Goal: Task Accomplishment & Management: Use online tool/utility

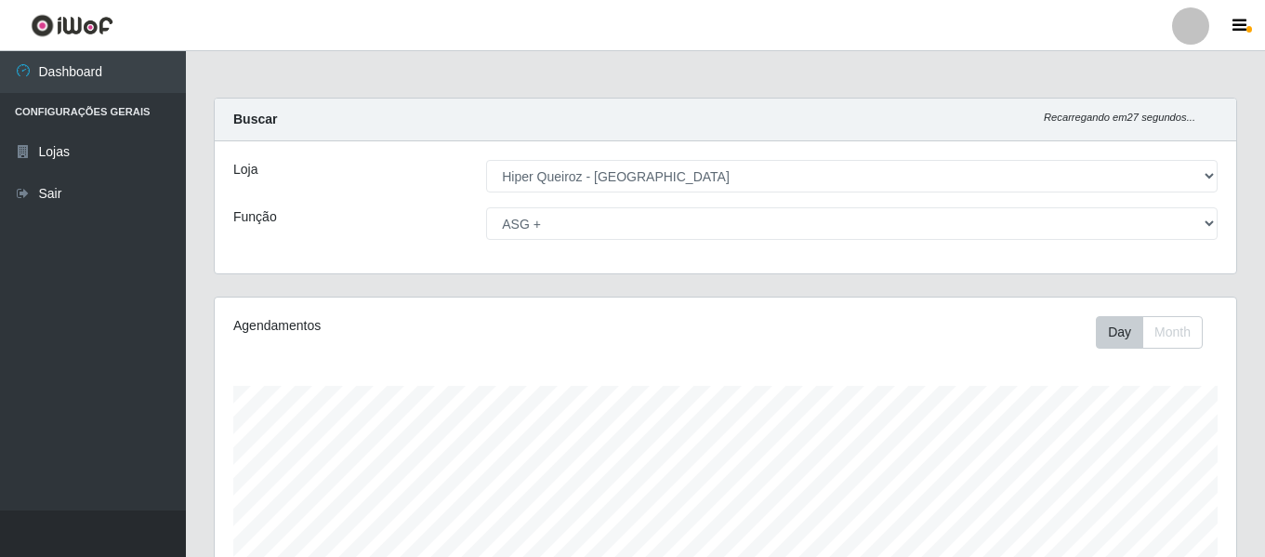
select select "497"
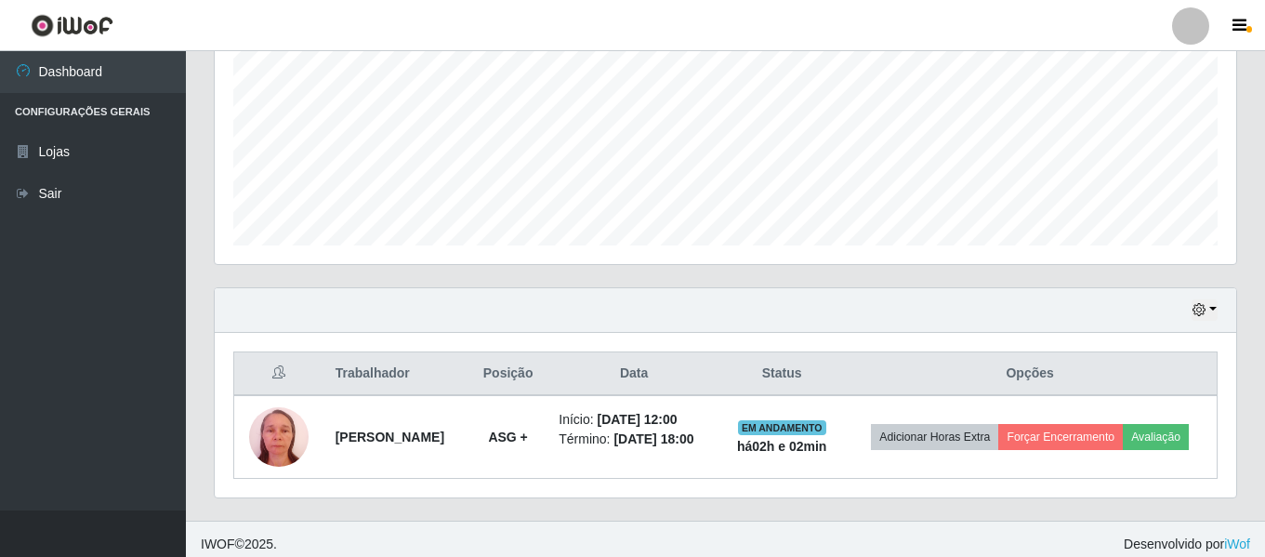
scroll to position [429, 0]
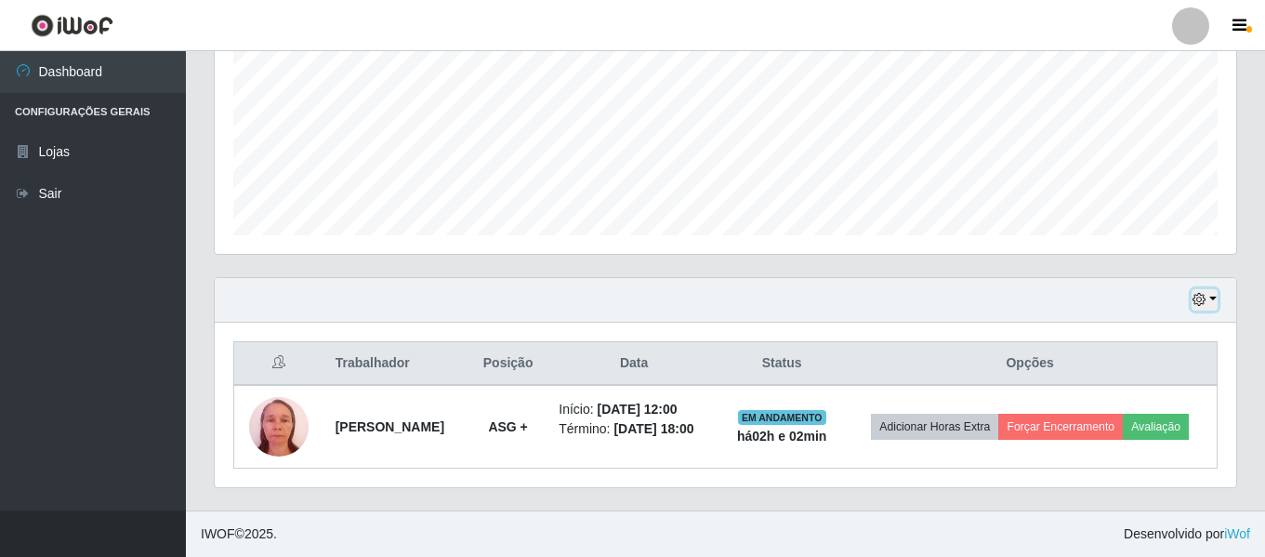
click at [1210, 304] on button "button" at bounding box center [1205, 299] width 26 height 21
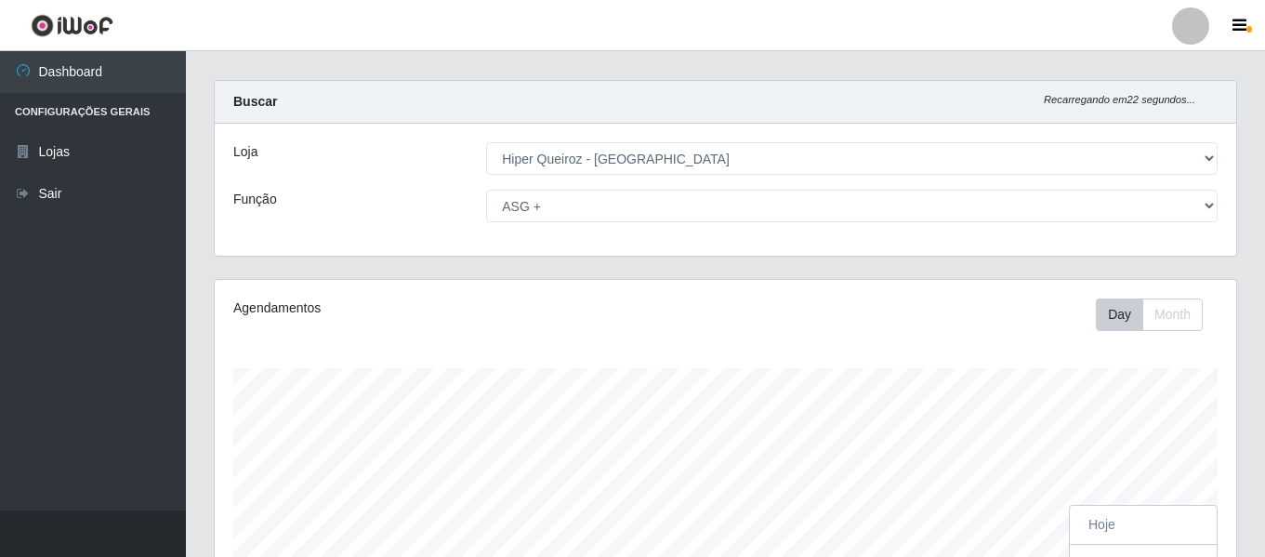
scroll to position [0, 0]
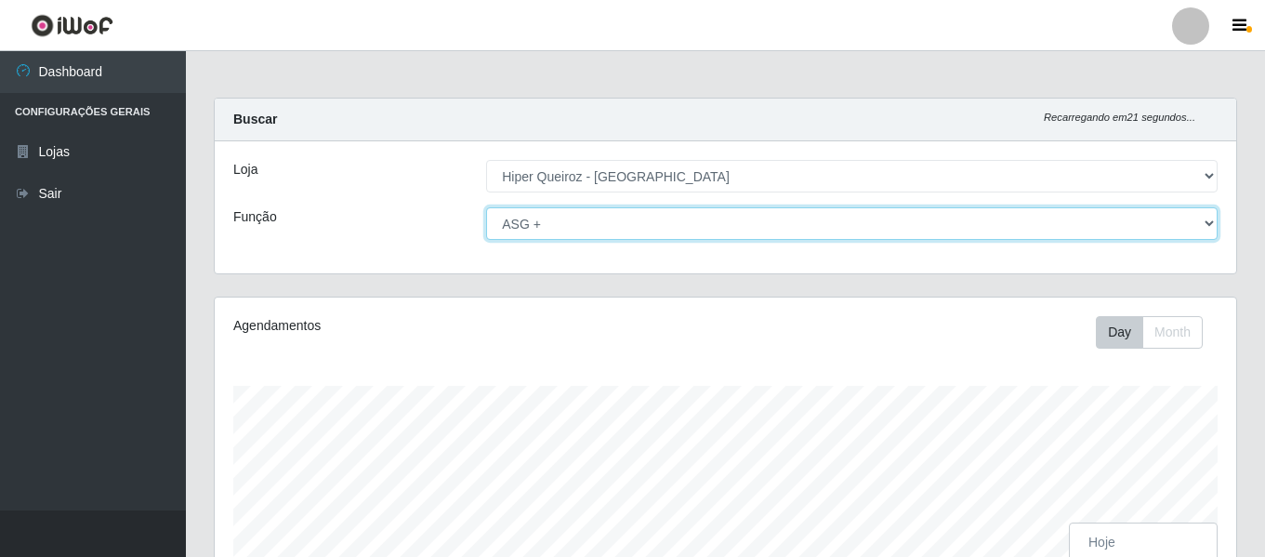
click at [676, 233] on select "[Selecione...] ASG ASG + ASG ++ Embalador Embalador + Embalador ++ Repositor Re…" at bounding box center [852, 223] width 732 height 33
click at [486, 207] on select "[Selecione...] ASG ASG + ASG ++ Embalador Embalador + Embalador ++ Repositor Re…" at bounding box center [852, 223] width 732 height 33
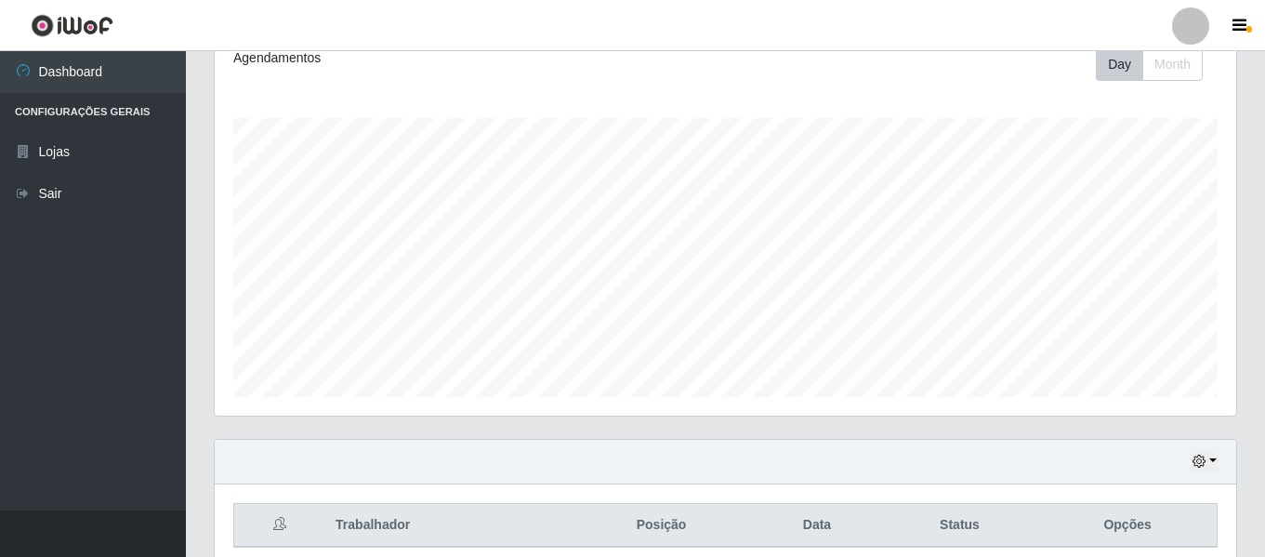
scroll to position [347, 0]
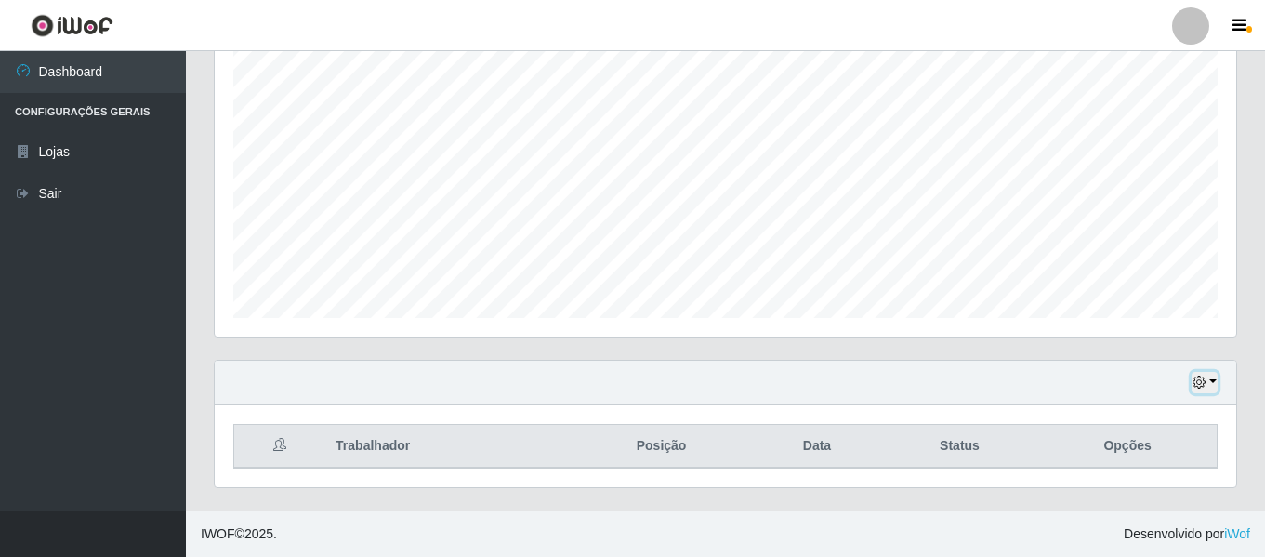
click at [1208, 389] on button "button" at bounding box center [1205, 382] width 26 height 21
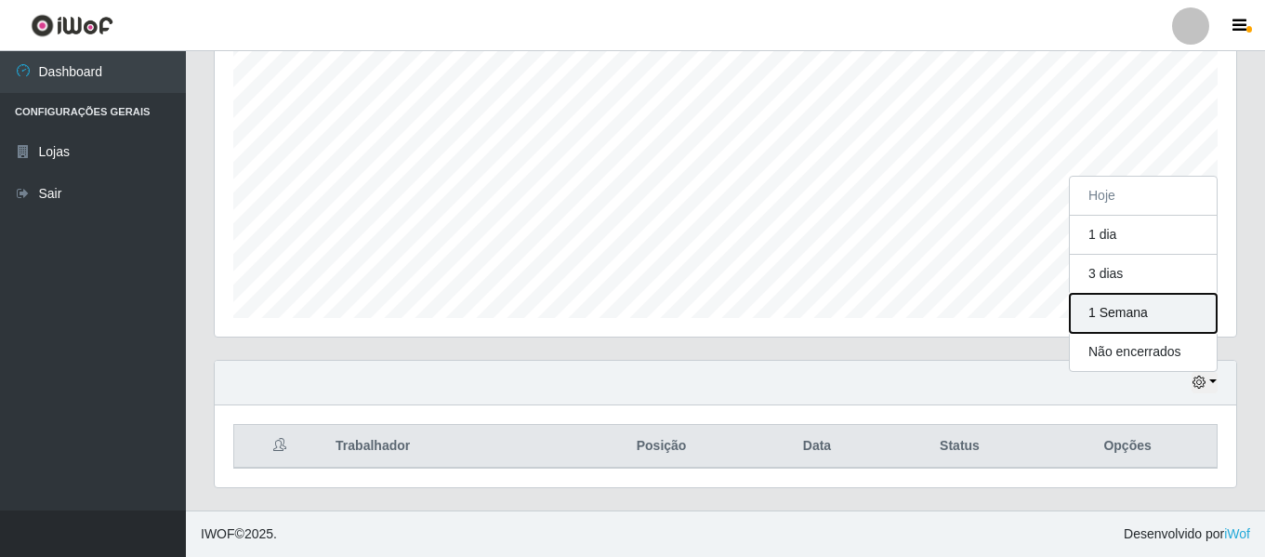
click at [1135, 319] on button "1 Semana" at bounding box center [1143, 313] width 147 height 39
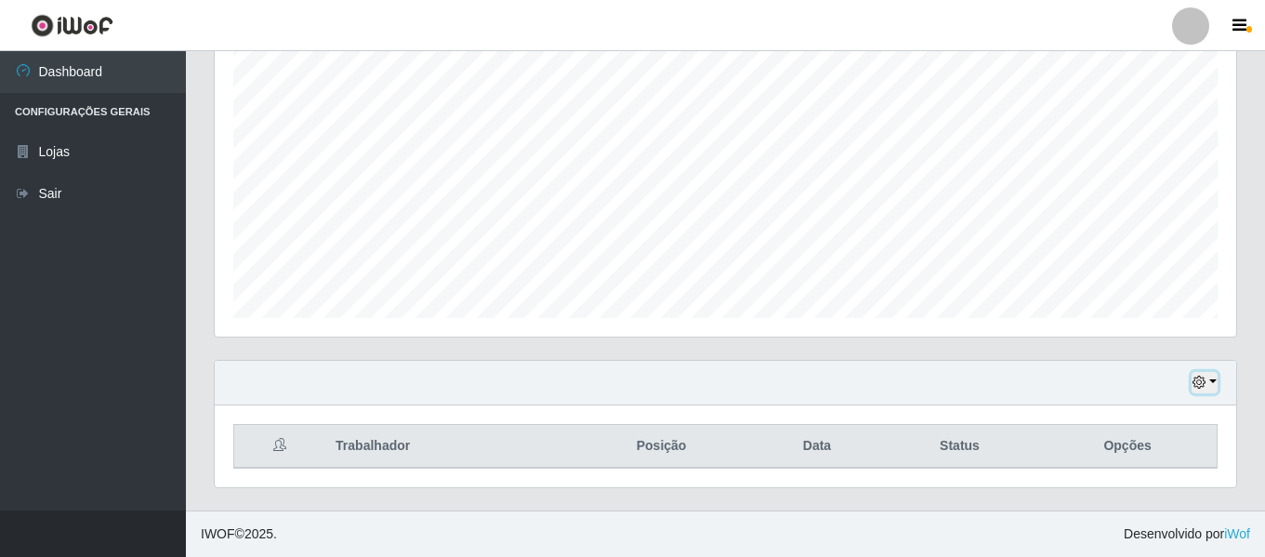
click at [1205, 388] on icon "button" at bounding box center [1199, 382] width 13 height 13
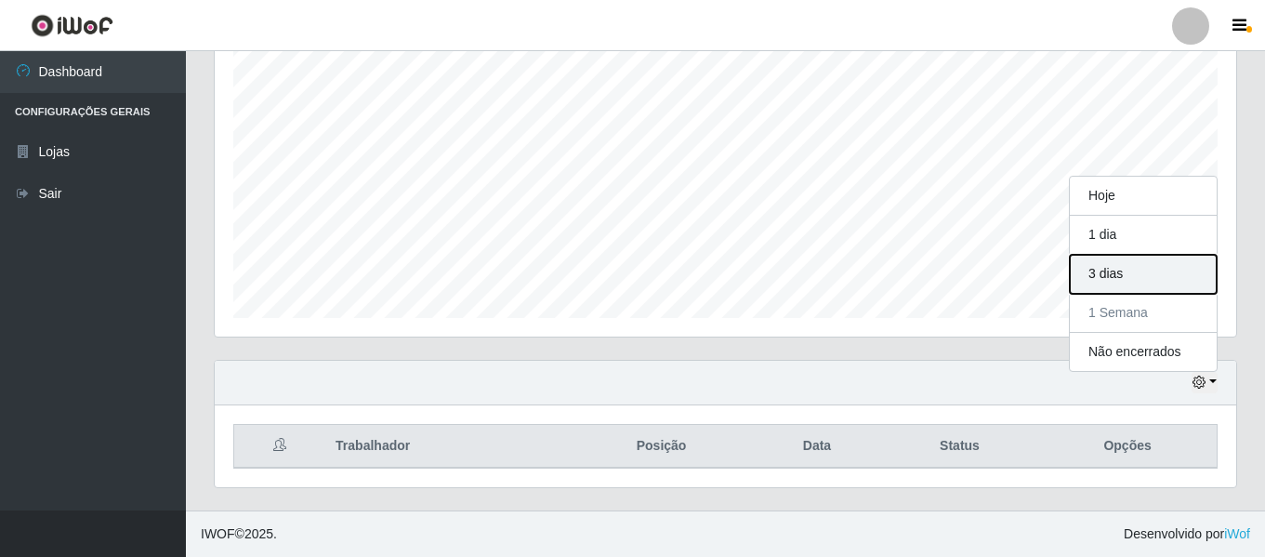
click at [1141, 288] on button "3 dias" at bounding box center [1143, 274] width 147 height 39
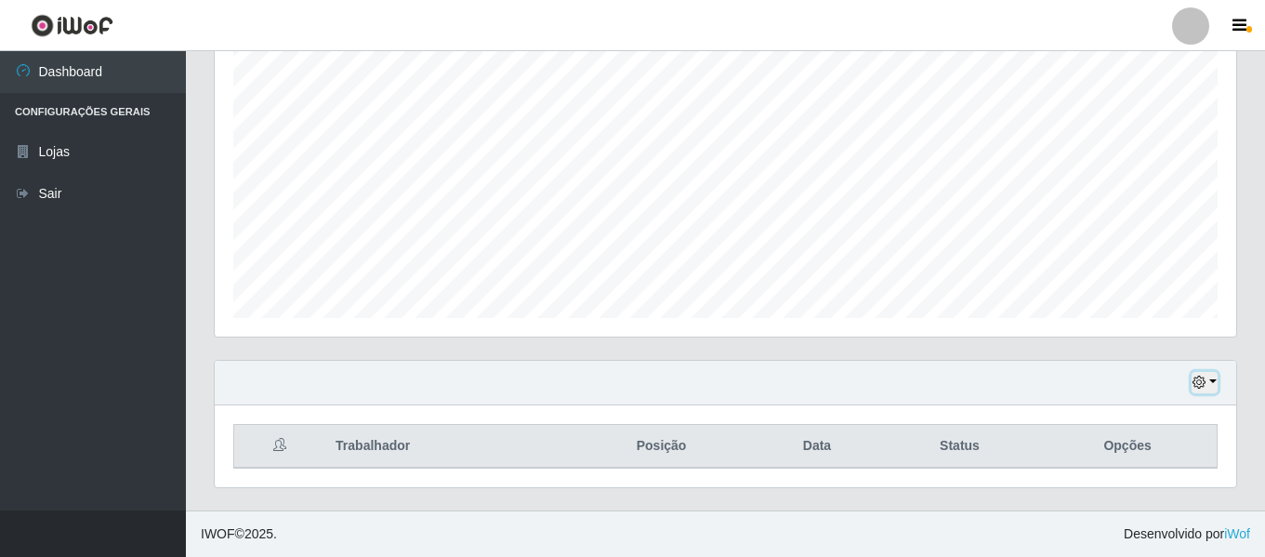
click at [1196, 384] on icon "button" at bounding box center [1199, 382] width 13 height 13
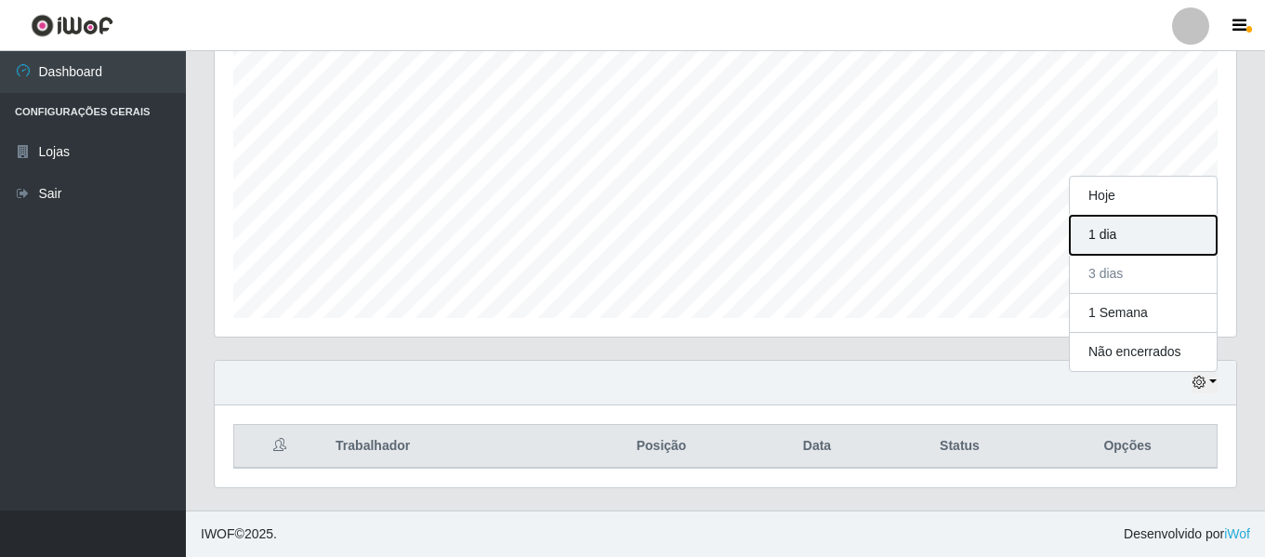
click at [1168, 245] on button "1 dia" at bounding box center [1143, 235] width 147 height 39
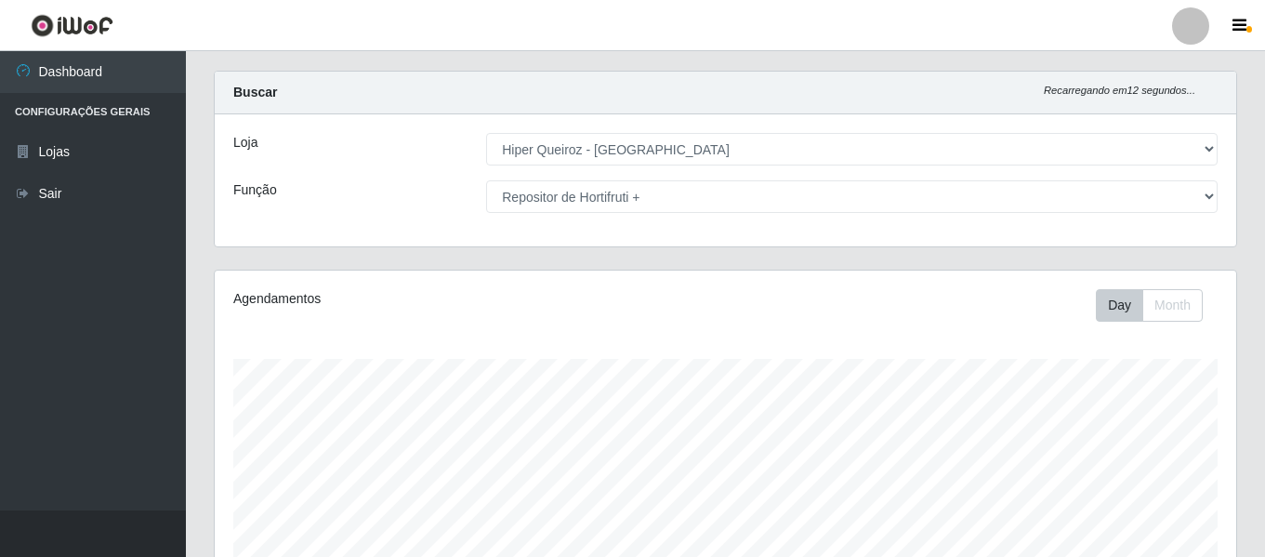
scroll to position [0, 0]
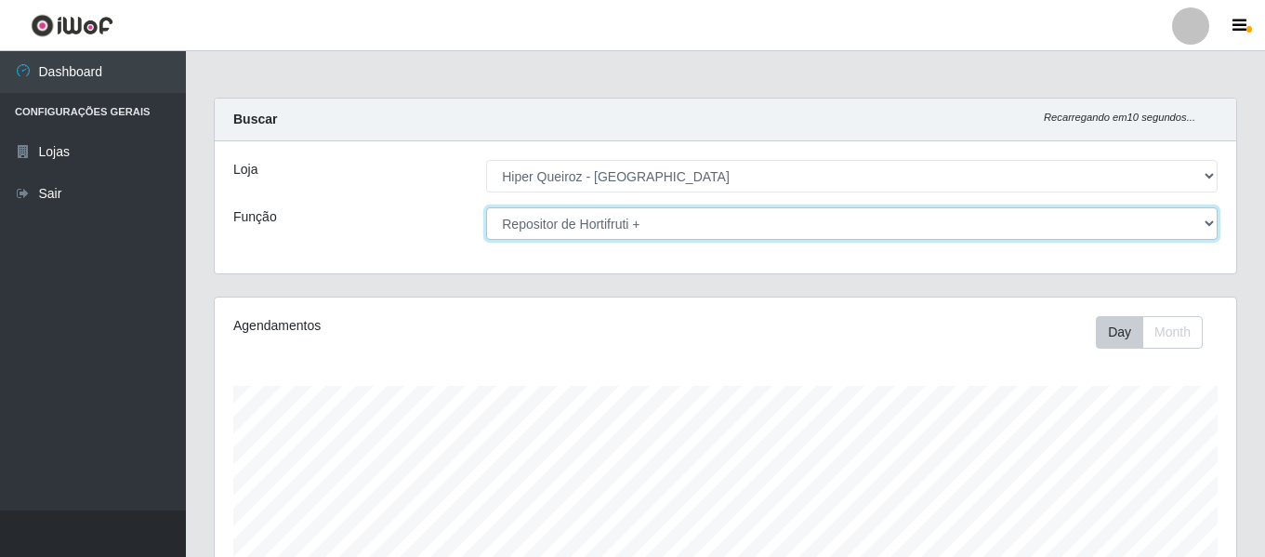
click at [761, 227] on select "[Selecione...] ASG ASG + ASG ++ Embalador Embalador + Embalador ++ Repositor Re…" at bounding box center [852, 223] width 732 height 33
click at [486, 207] on select "[Selecione...] ASG ASG + ASG ++ Embalador Embalador + Embalador ++ Repositor Re…" at bounding box center [852, 223] width 732 height 33
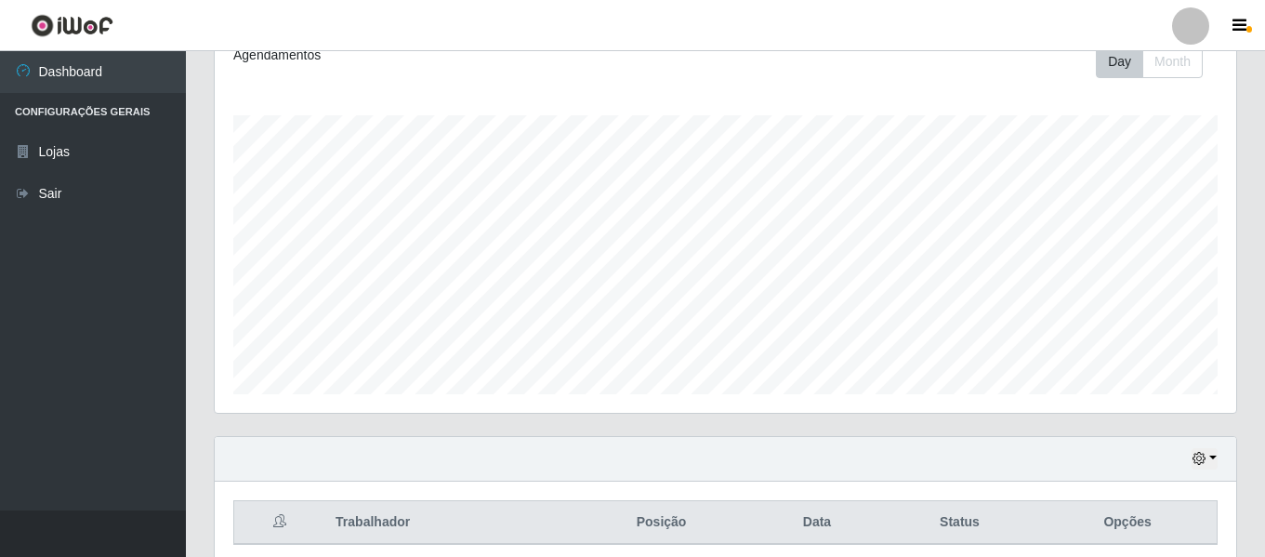
scroll to position [279, 0]
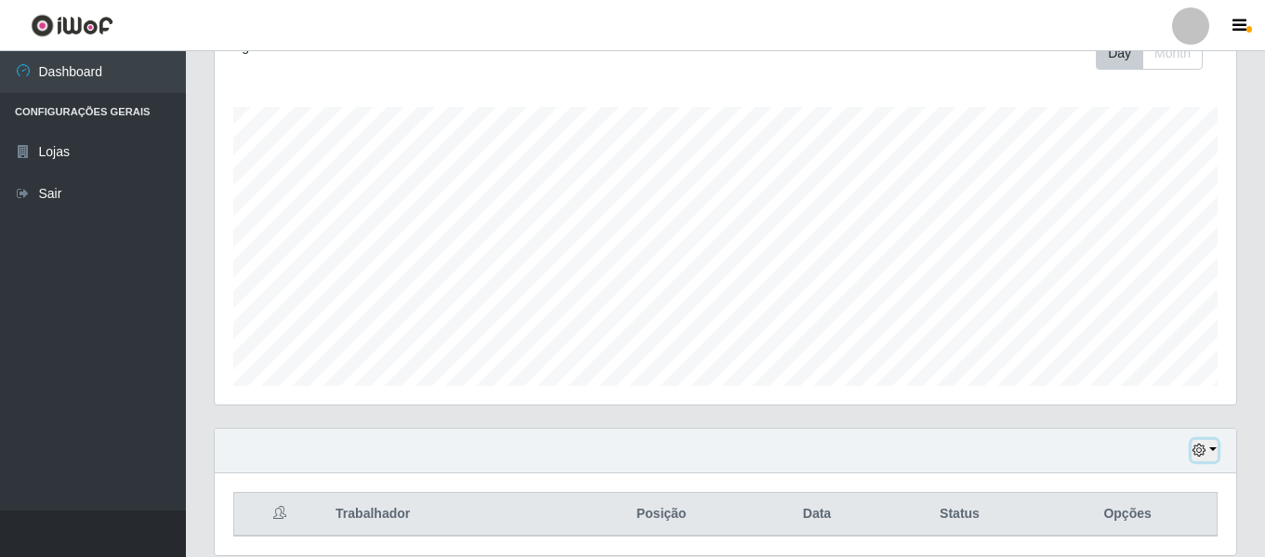
click at [1195, 446] on icon "button" at bounding box center [1199, 449] width 13 height 13
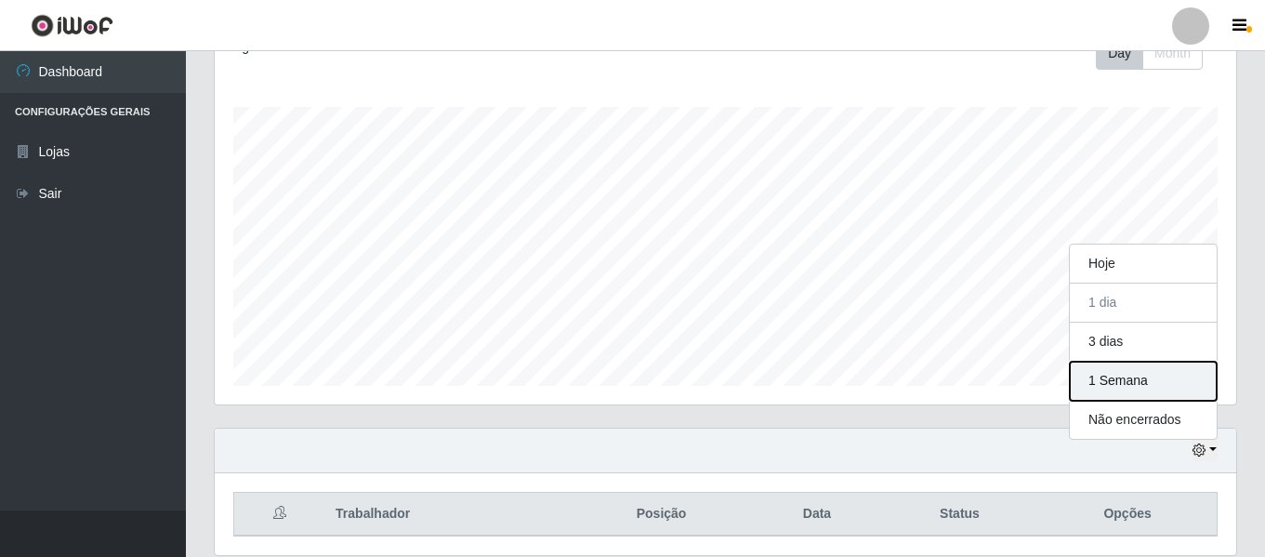
click at [1102, 384] on button "1 Semana" at bounding box center [1143, 381] width 147 height 39
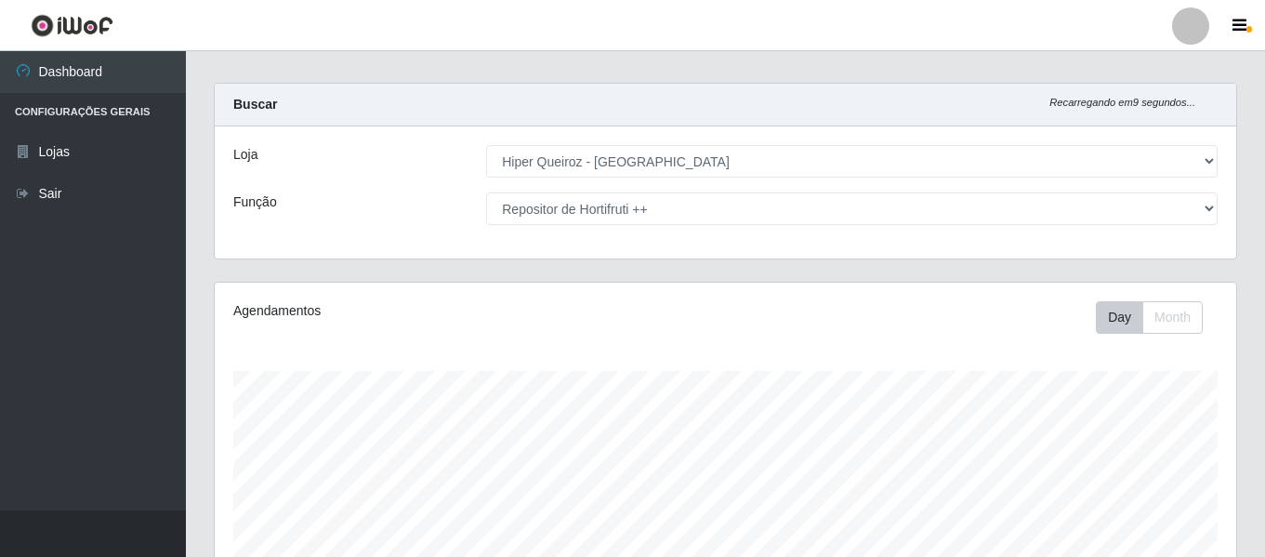
scroll to position [0, 0]
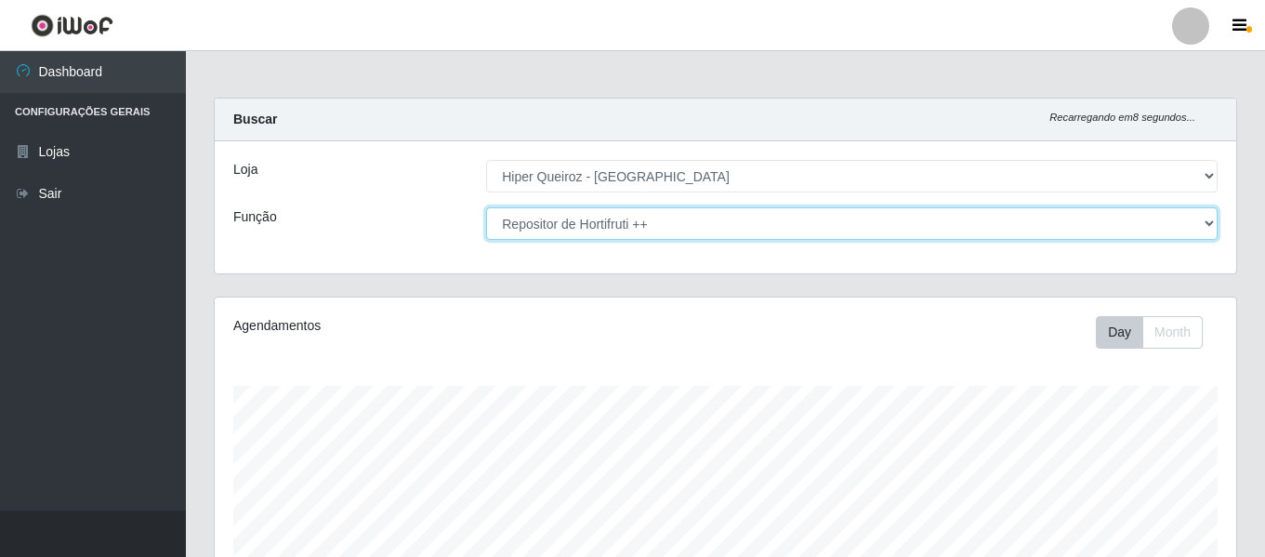
click at [614, 227] on select "[Selecione...] ASG ASG + ASG ++ Embalador Embalador + Embalador ++ Repositor Re…" at bounding box center [852, 223] width 732 height 33
click at [486, 207] on select "[Selecione...] ASG ASG + ASG ++ Embalador Embalador + Embalador ++ Repositor Re…" at bounding box center [852, 223] width 732 height 33
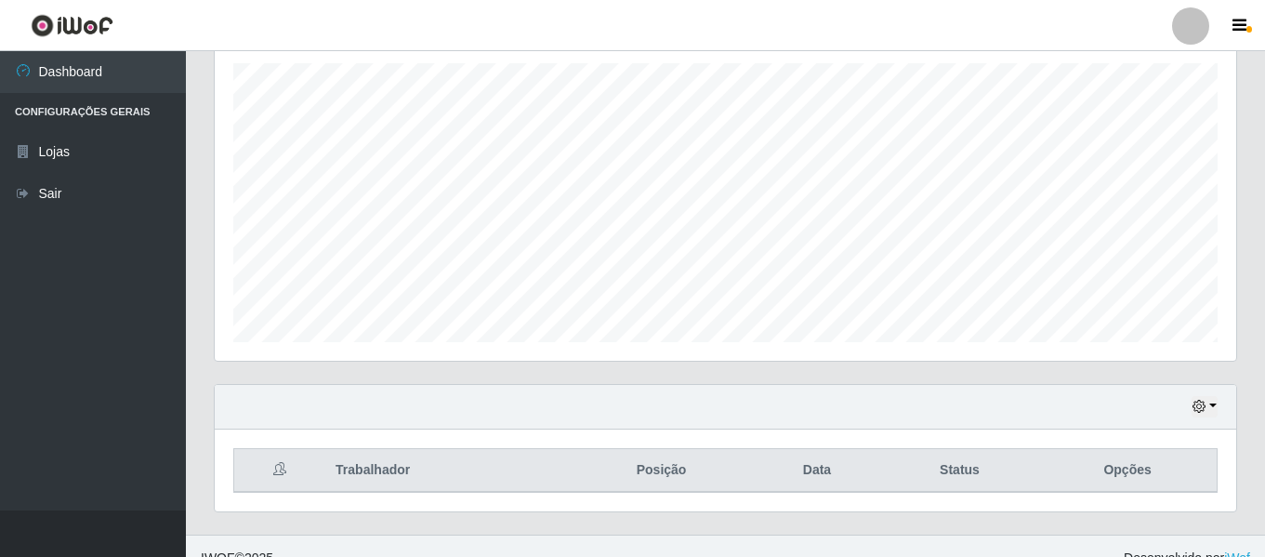
scroll to position [347, 0]
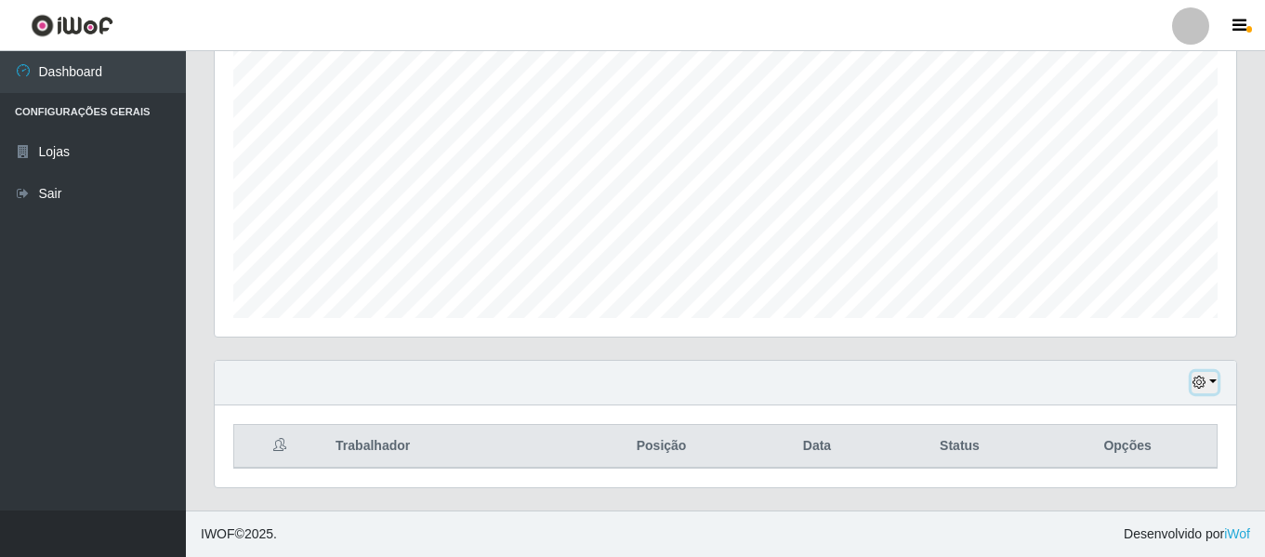
click at [1193, 387] on icon "button" at bounding box center [1199, 382] width 13 height 13
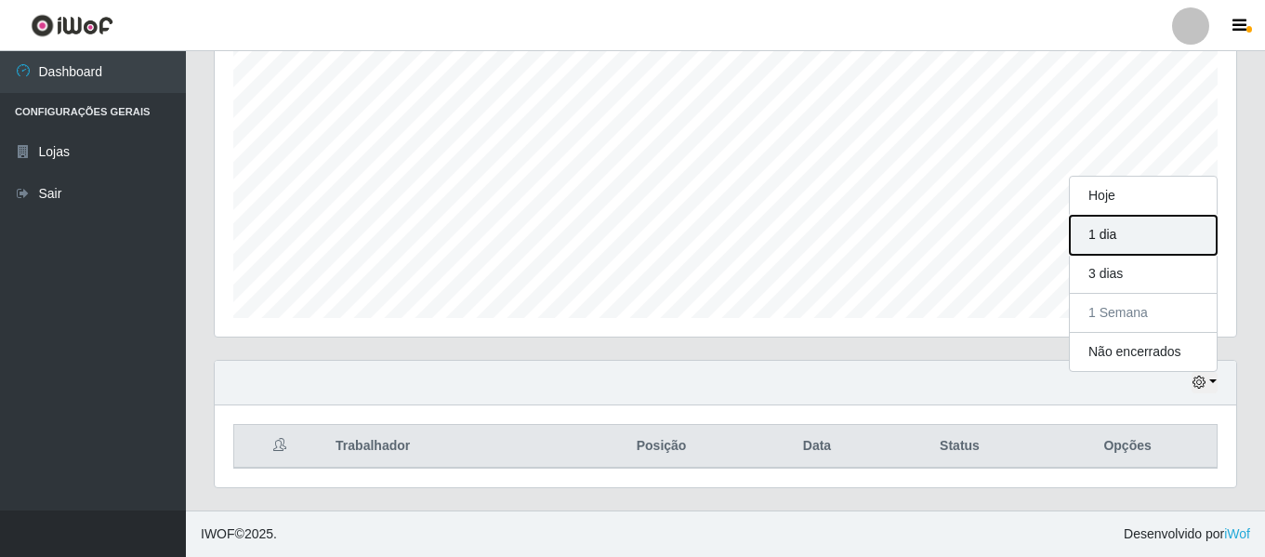
click at [1106, 244] on button "1 dia" at bounding box center [1143, 235] width 147 height 39
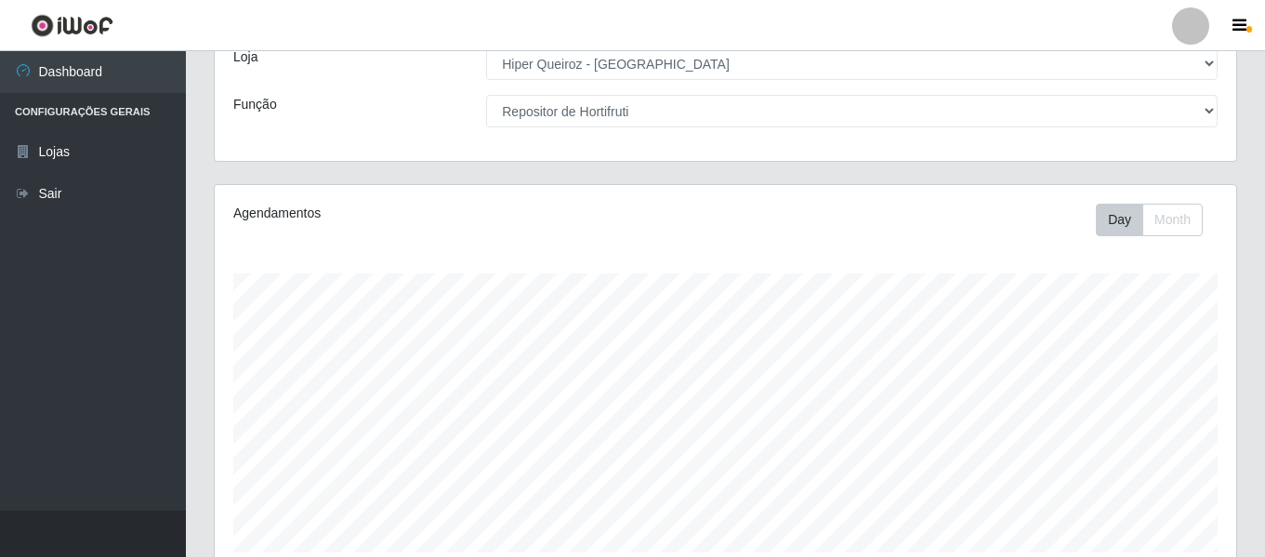
scroll to position [0, 0]
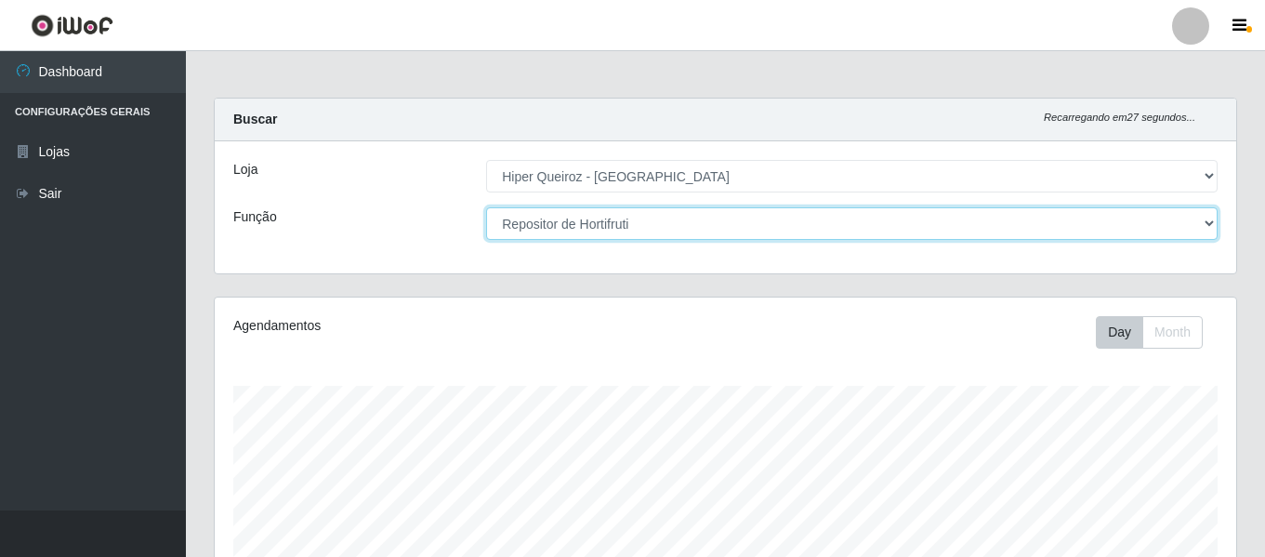
click at [678, 224] on select "[Selecione...] ASG ASG + ASG ++ Embalador Embalador + Embalador ++ Repositor Re…" at bounding box center [852, 223] width 732 height 33
click at [486, 207] on select "[Selecione...] ASG ASG + ASG ++ Embalador Embalador + Embalador ++ Repositor Re…" at bounding box center [852, 223] width 732 height 33
click at [603, 234] on select "[Selecione...] ASG ASG + ASG ++ Embalador Embalador + Embalador ++ Repositor Re…" at bounding box center [852, 223] width 732 height 33
click at [602, 218] on select "[Selecione...] ASG ASG + ASG ++ Embalador Embalador + Embalador ++ Repositor Re…" at bounding box center [852, 223] width 732 height 33
select select "[Selecione...]"
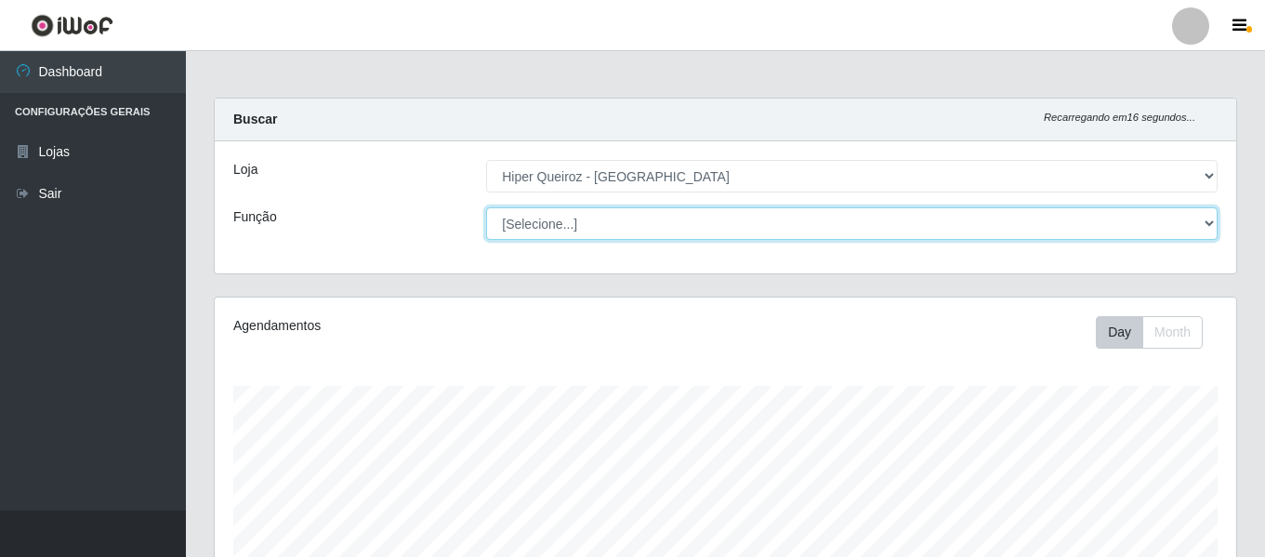
click at [486, 207] on select "[Selecione...] ASG ASG + ASG ++ Embalador Embalador + Embalador ++ Repositor Re…" at bounding box center [852, 223] width 732 height 33
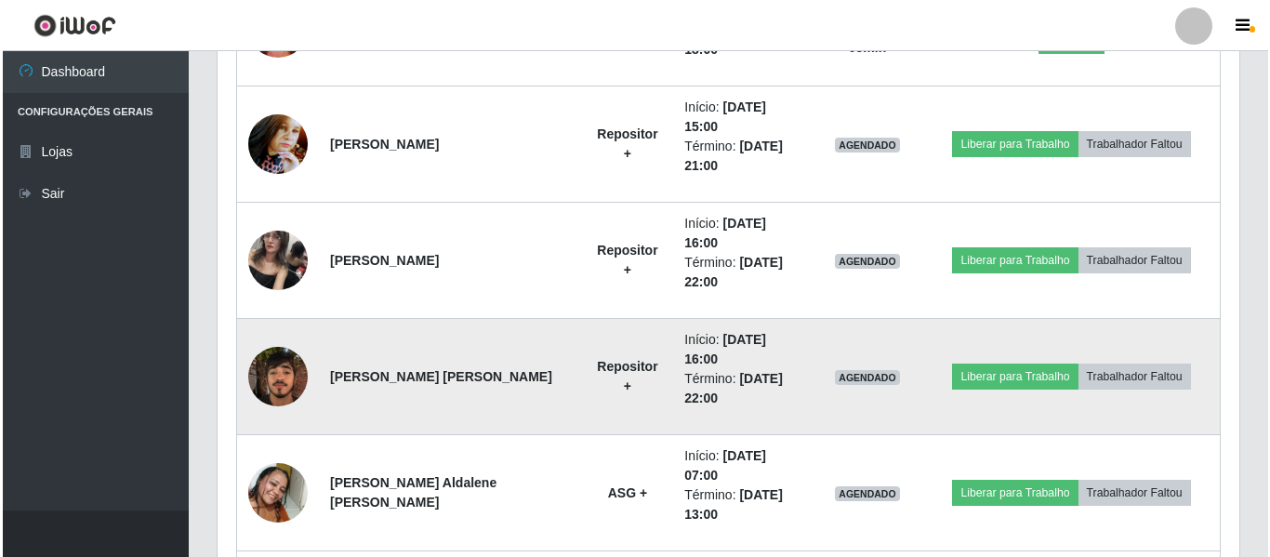
scroll to position [1031, 0]
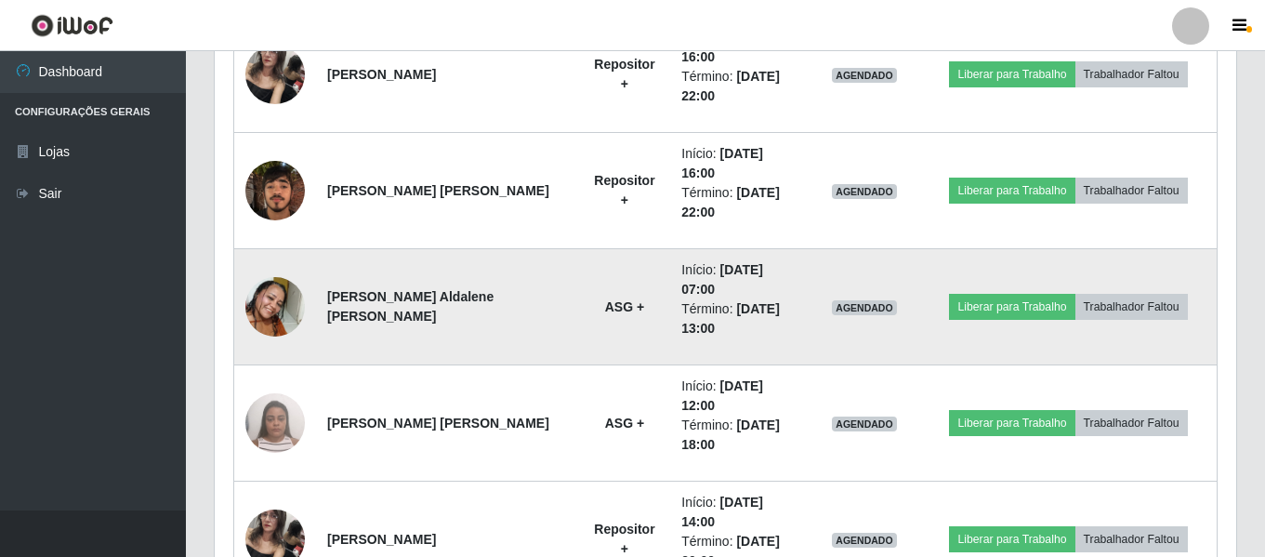
click at [271, 254] on img at bounding box center [274, 307] width 59 height 106
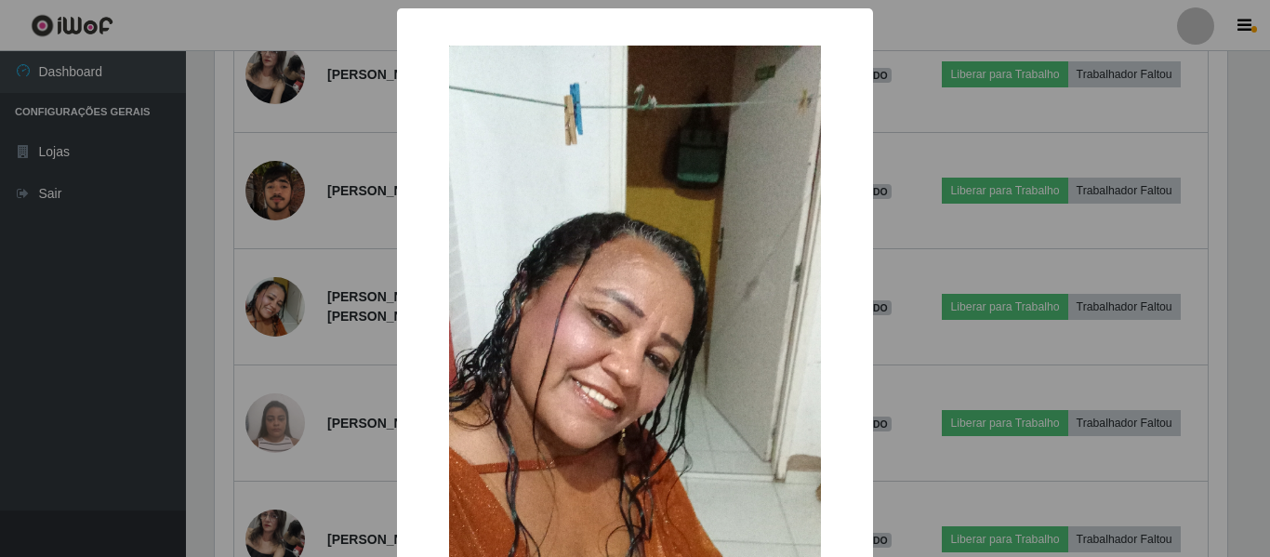
click at [501, 300] on img at bounding box center [635, 376] width 372 height 661
click at [283, 192] on div "× OK Cancel" at bounding box center [635, 278] width 1270 height 557
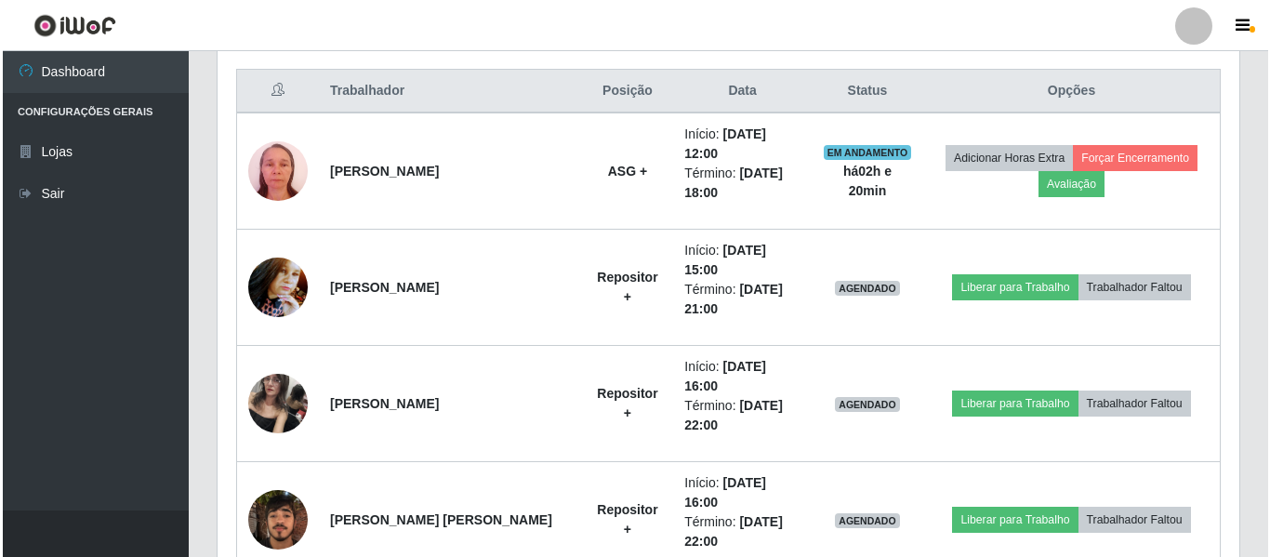
scroll to position [752, 0]
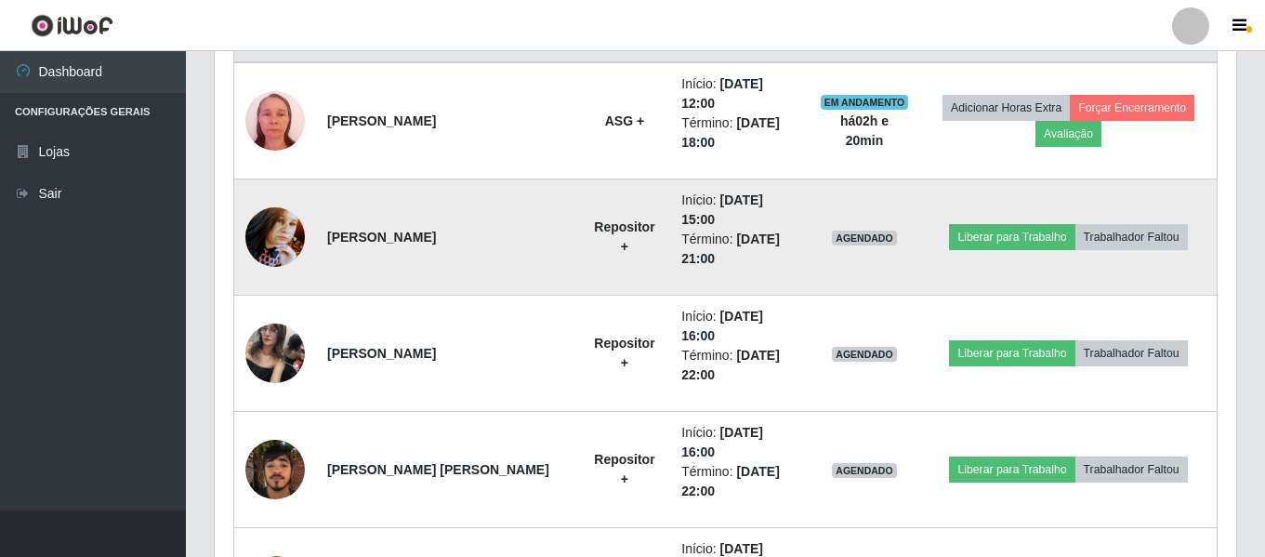
click at [237, 210] on td at bounding box center [275, 237] width 83 height 116
click at [284, 201] on img at bounding box center [274, 236] width 59 height 79
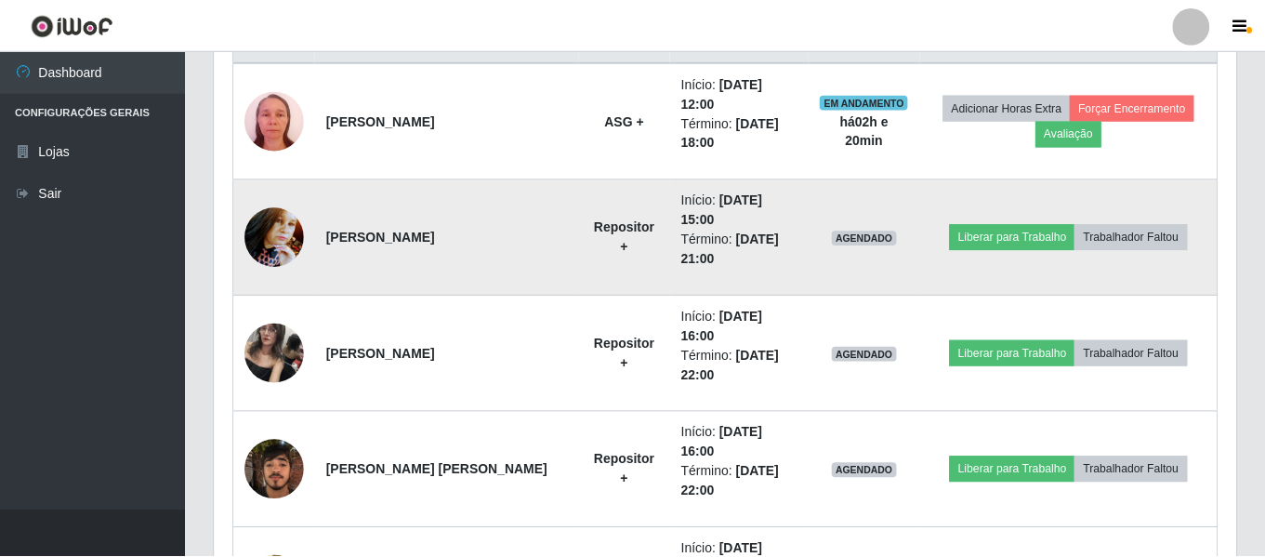
scroll to position [386, 1012]
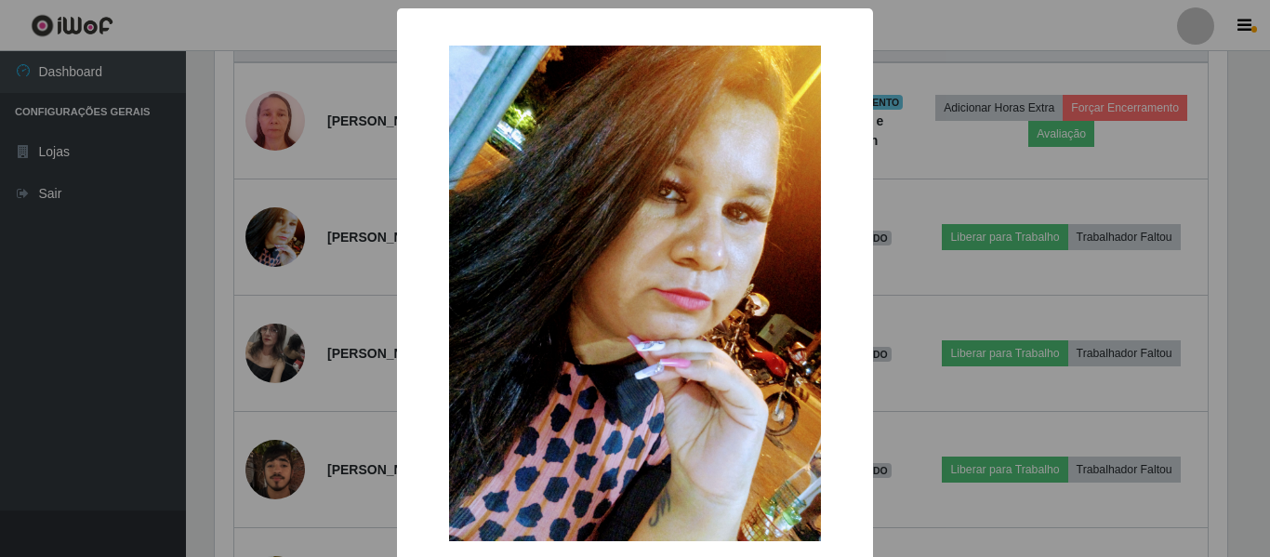
click at [296, 218] on div "× OK Cancel" at bounding box center [635, 278] width 1270 height 557
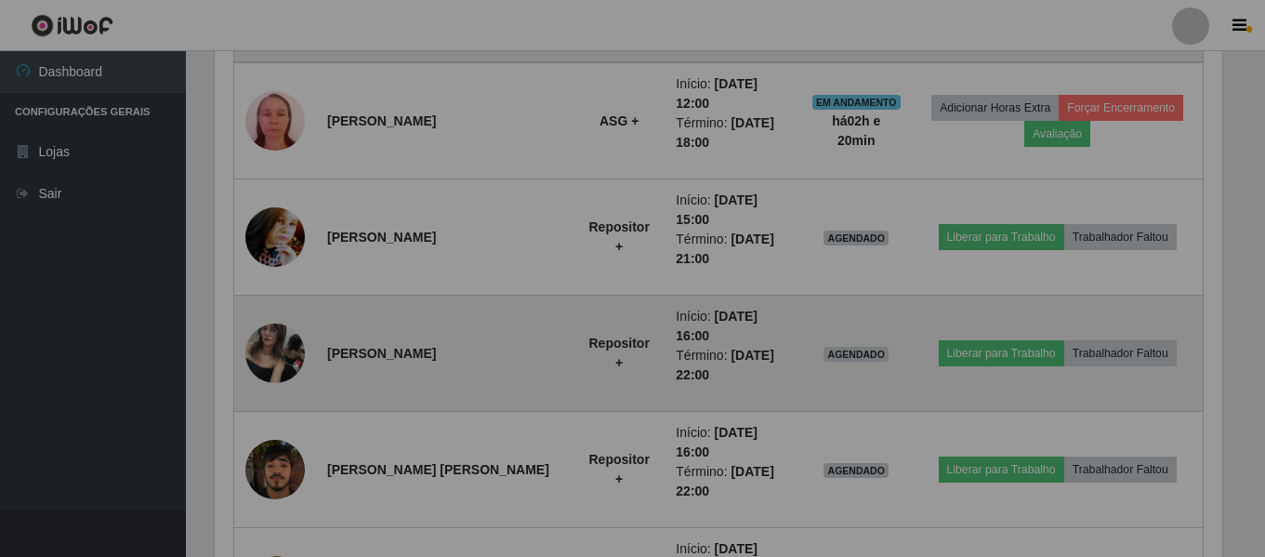
scroll to position [386, 1022]
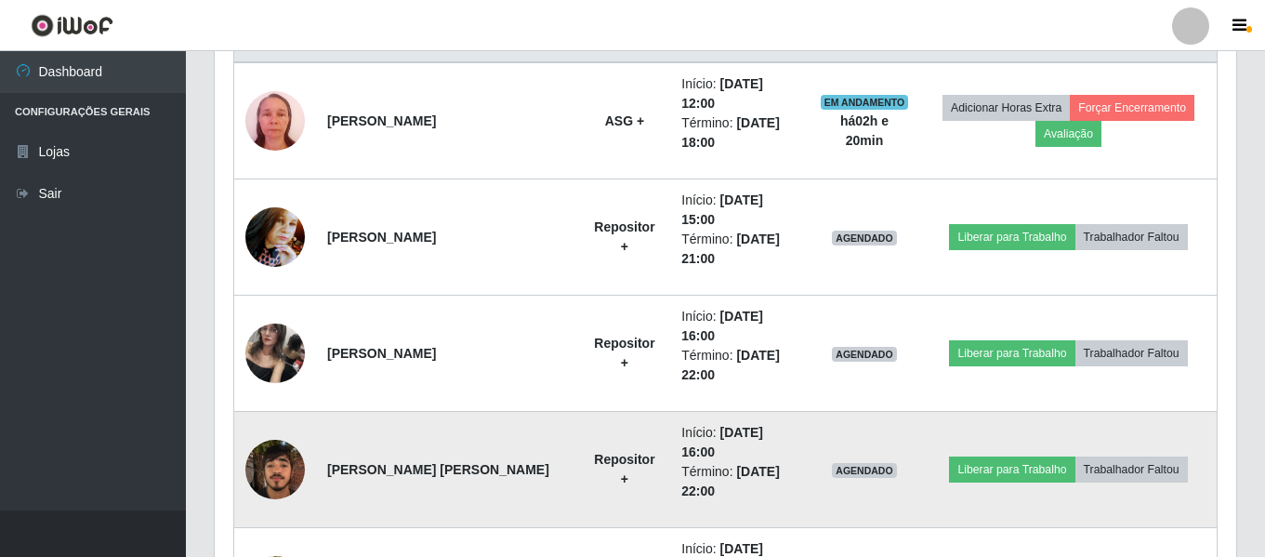
click at [284, 429] on img at bounding box center [274, 468] width 59 height 79
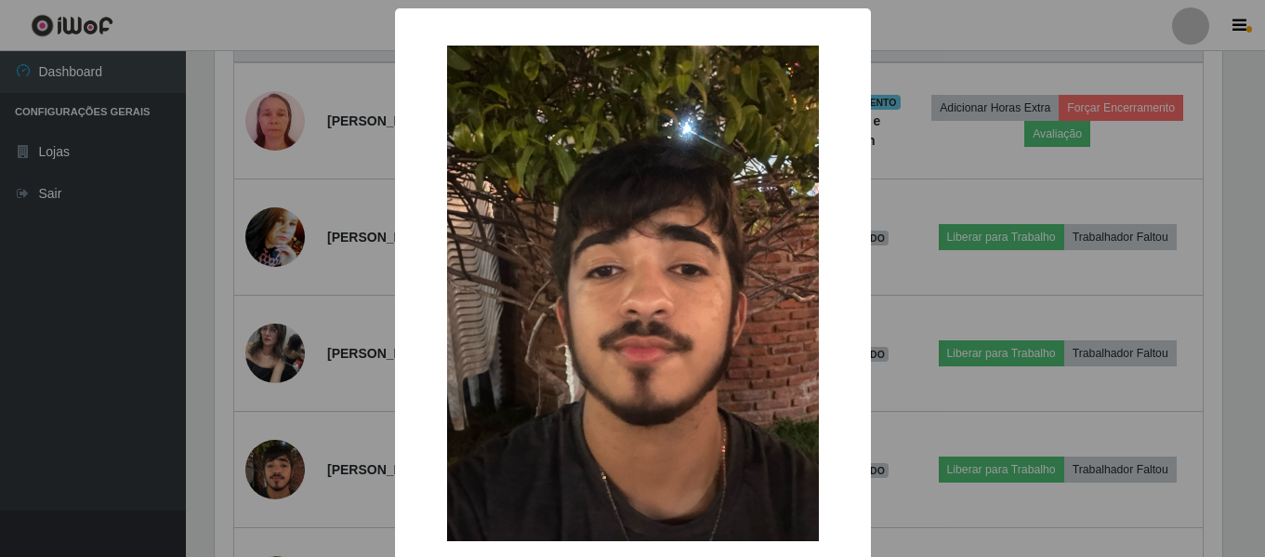
scroll to position [386, 1012]
click at [320, 399] on div "× OK Cancel" at bounding box center [635, 278] width 1270 height 557
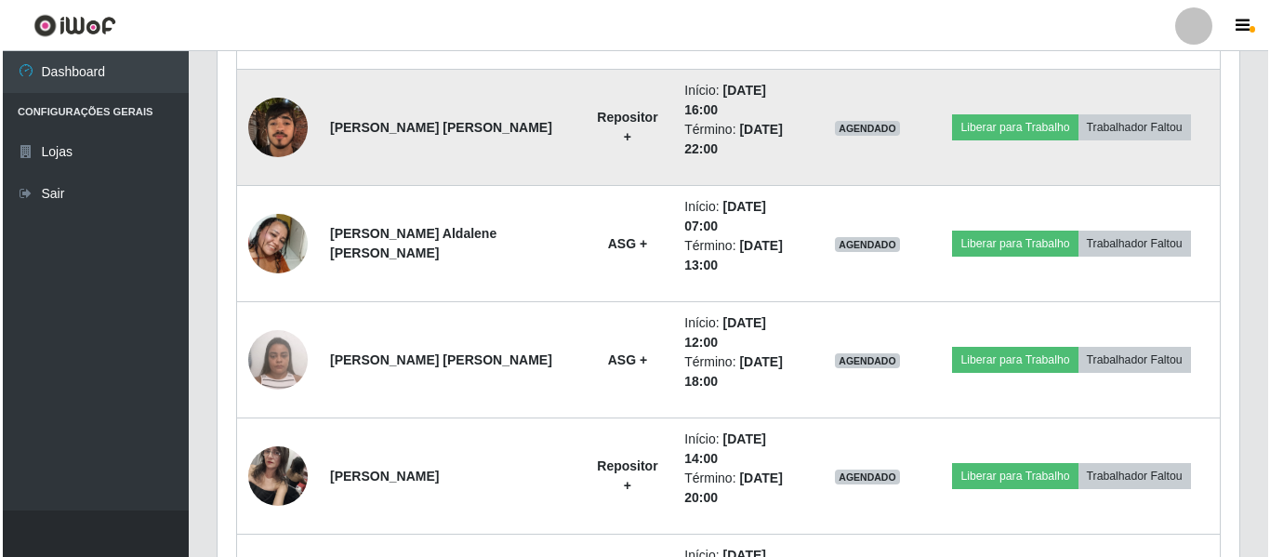
scroll to position [1124, 0]
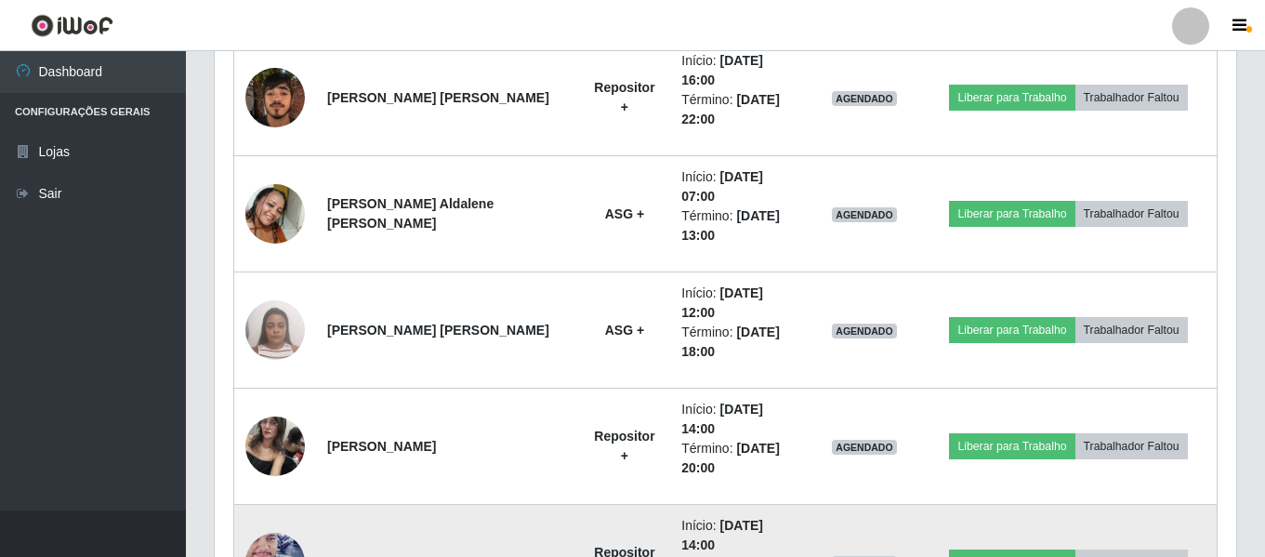
click at [277, 509] on img at bounding box center [274, 562] width 59 height 106
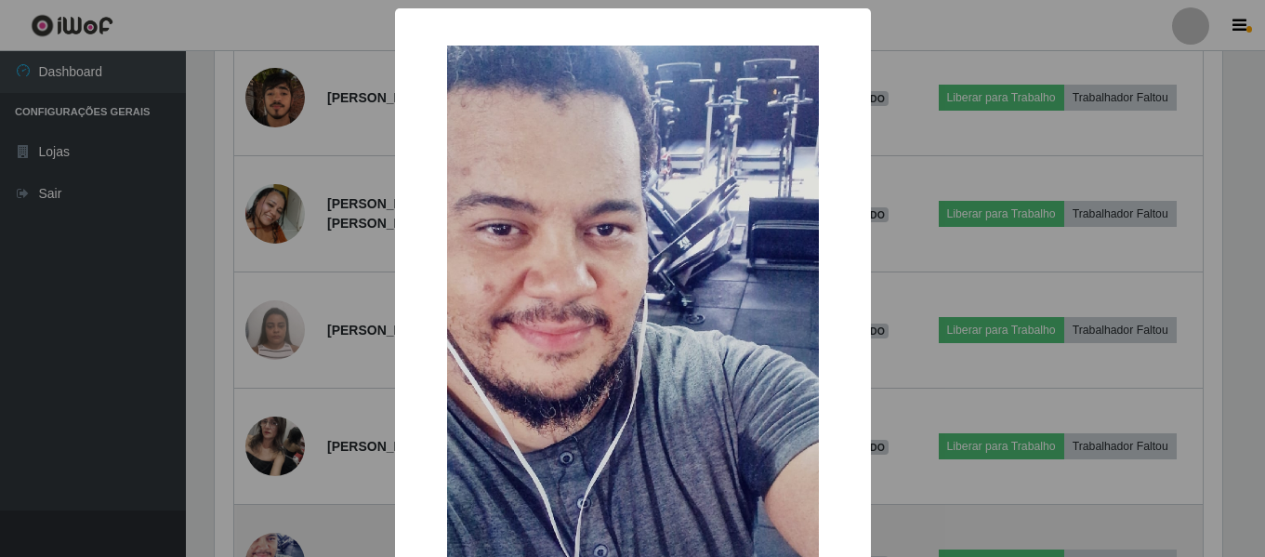
scroll to position [386, 1012]
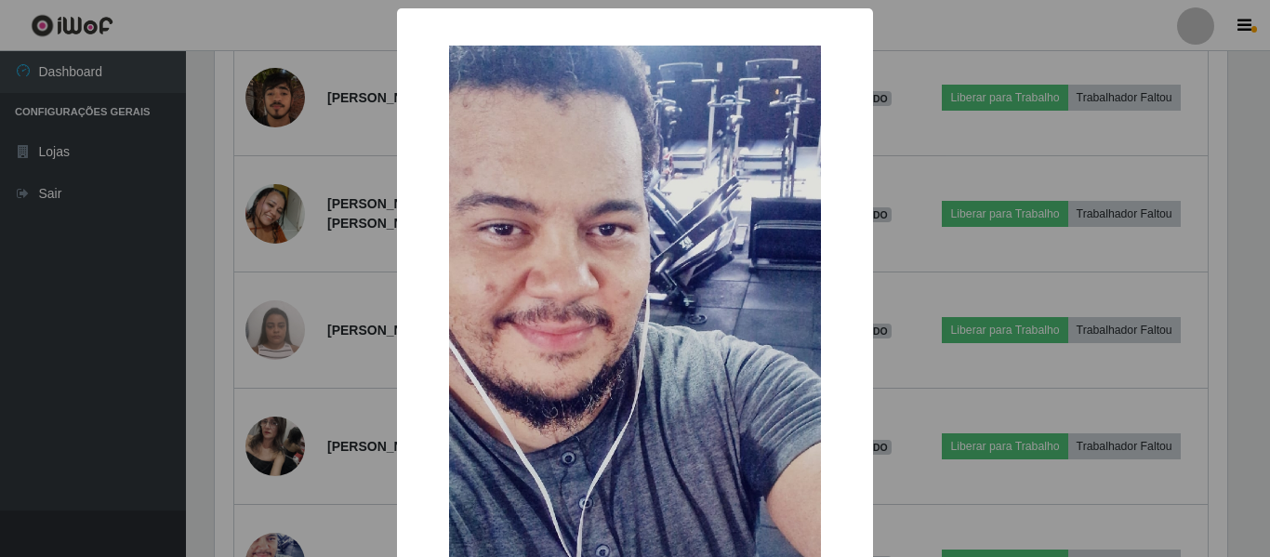
click at [334, 416] on div "× OK Cancel" at bounding box center [635, 278] width 1270 height 557
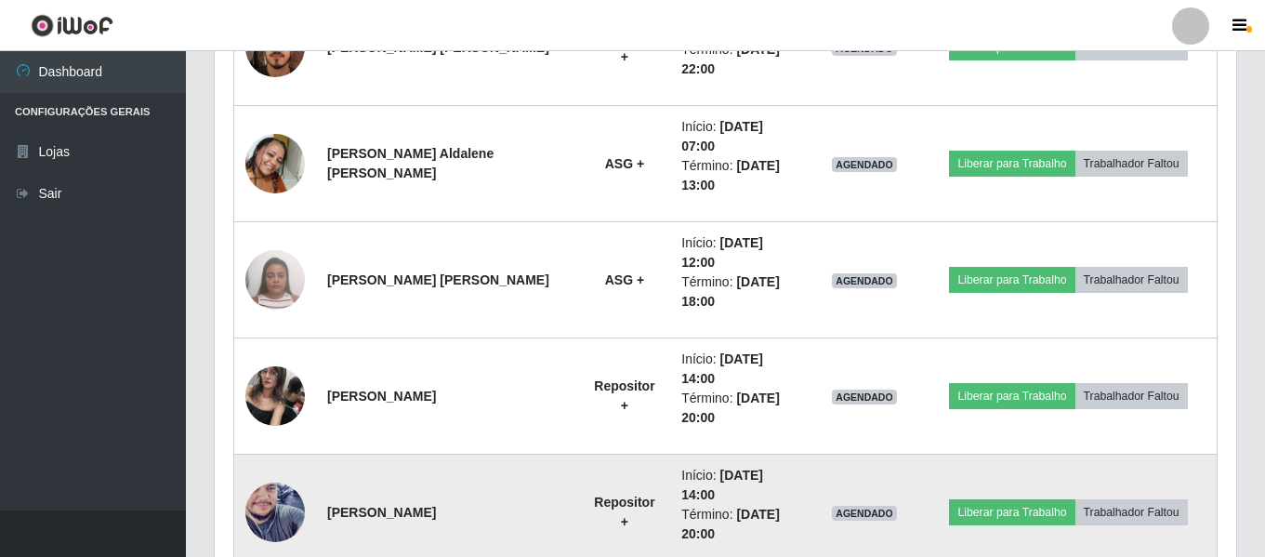
scroll to position [1217, 0]
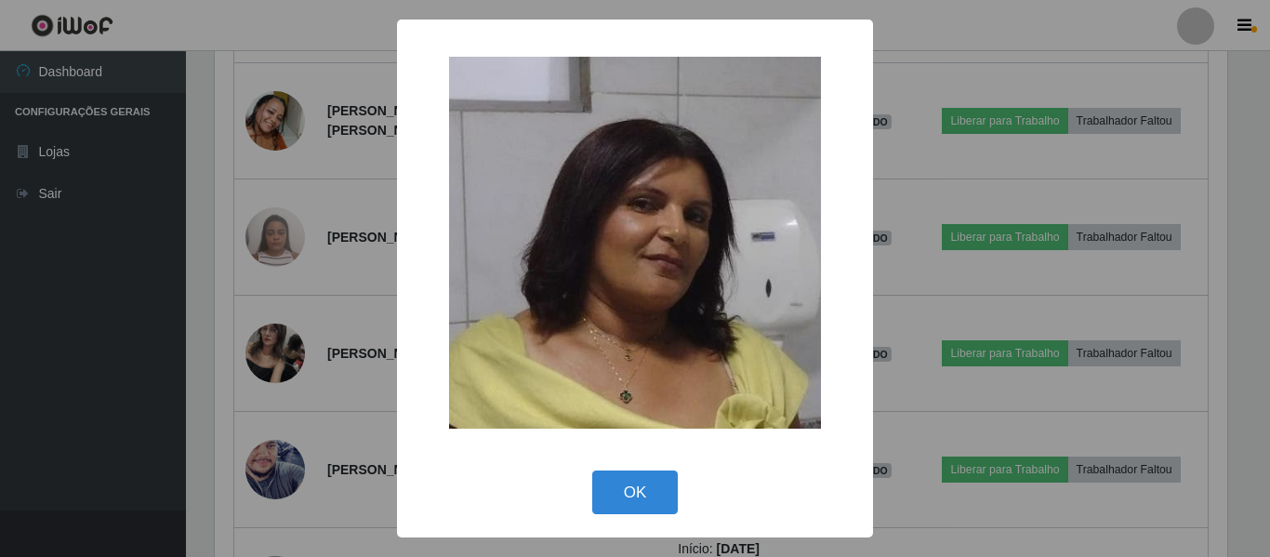
click at [364, 419] on div "× OK Cancel" at bounding box center [635, 278] width 1270 height 557
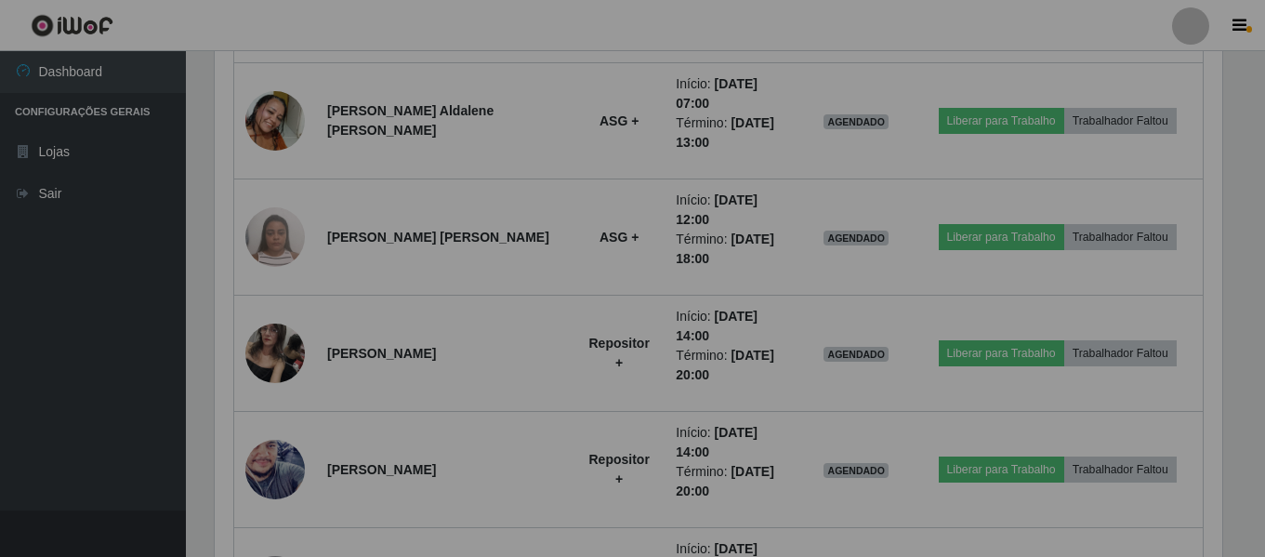
scroll to position [386, 1022]
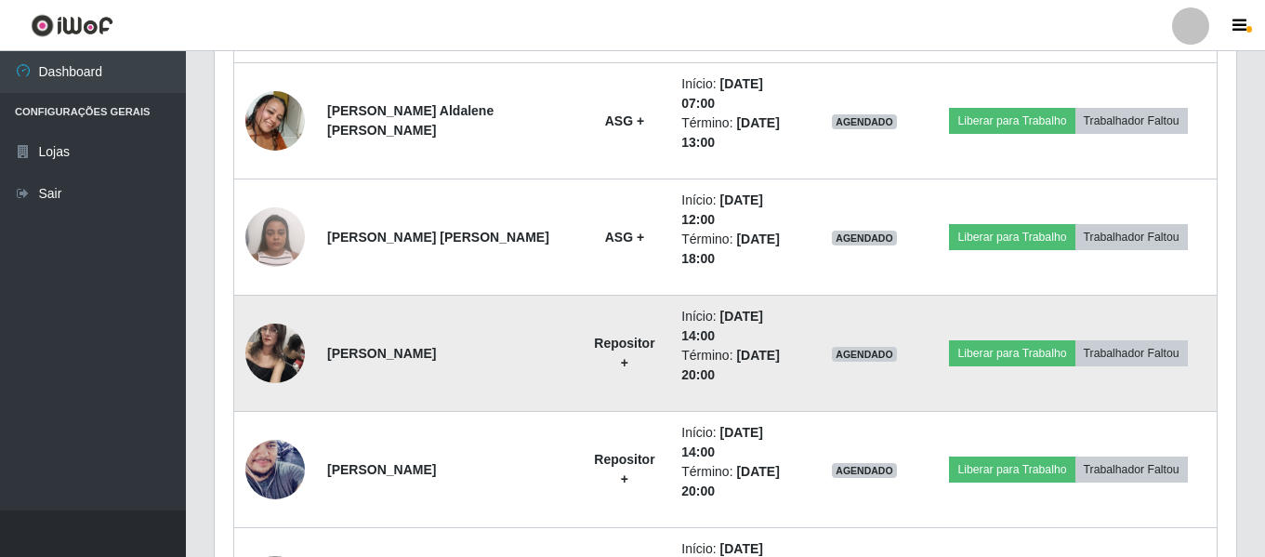
click at [268, 313] on img at bounding box center [274, 352] width 59 height 79
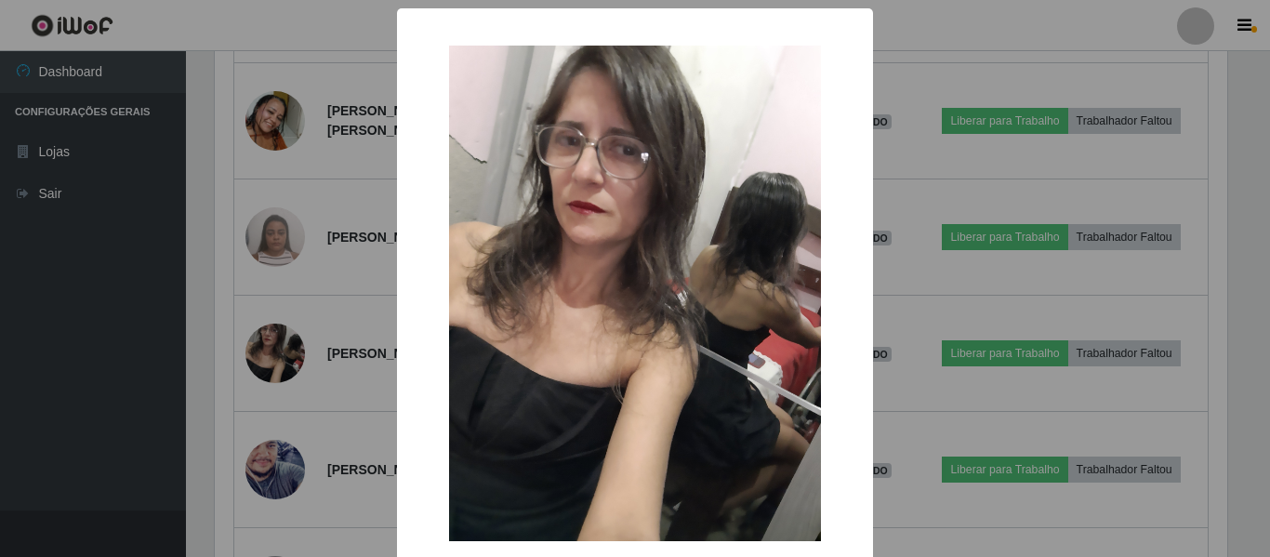
click at [350, 257] on div "× OK Cancel" at bounding box center [635, 278] width 1270 height 557
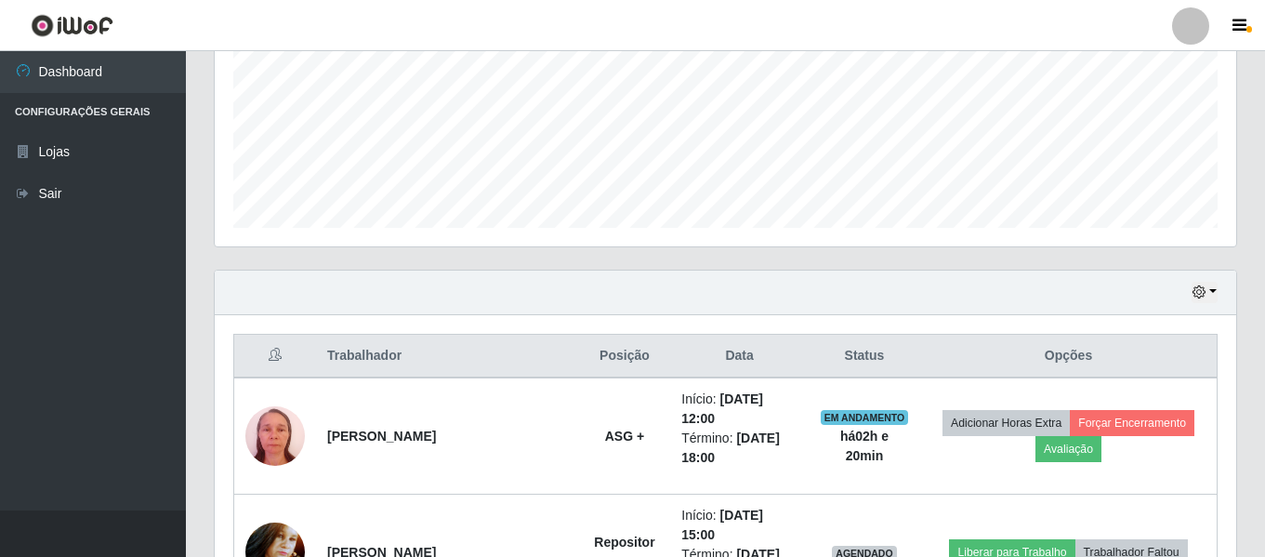
scroll to position [473, 0]
